Goal: Navigation & Orientation: Go to known website

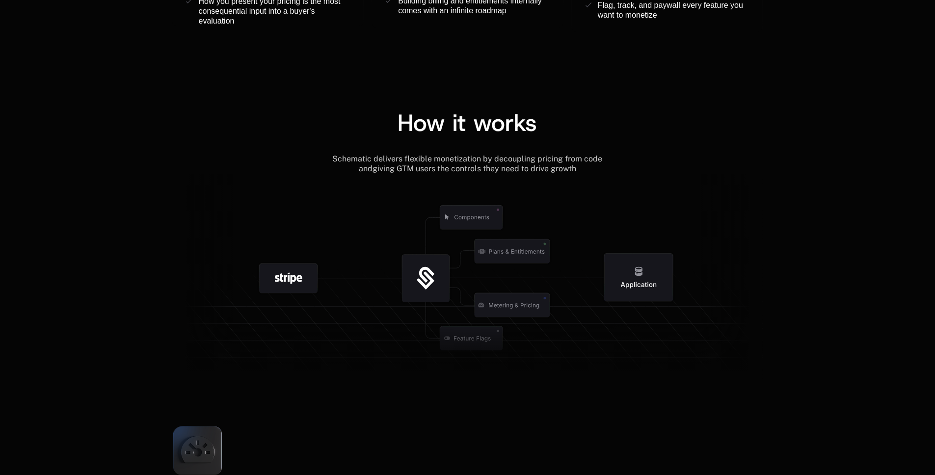
scroll to position [1026, 0]
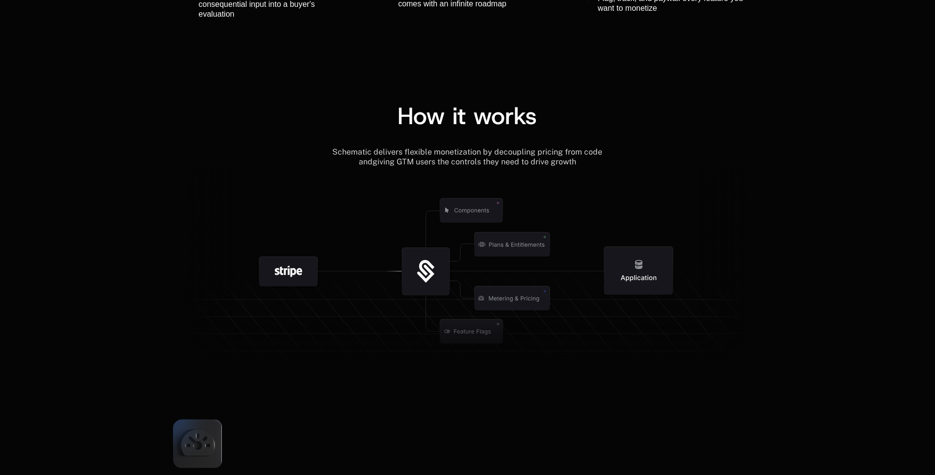
drag, startPoint x: 287, startPoint y: 273, endPoint x: 337, endPoint y: 276, distance: 49.6
click at [337, 276] on g at bounding box center [289, 271] width 103 height 103
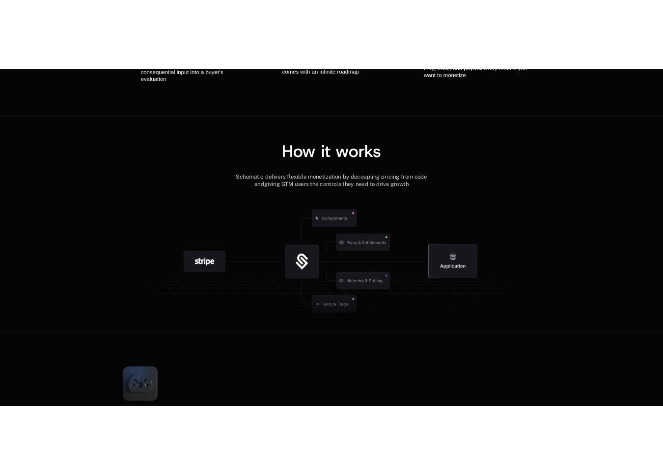
scroll to position [1039, 0]
